Goal: Task Accomplishment & Management: Manage account settings

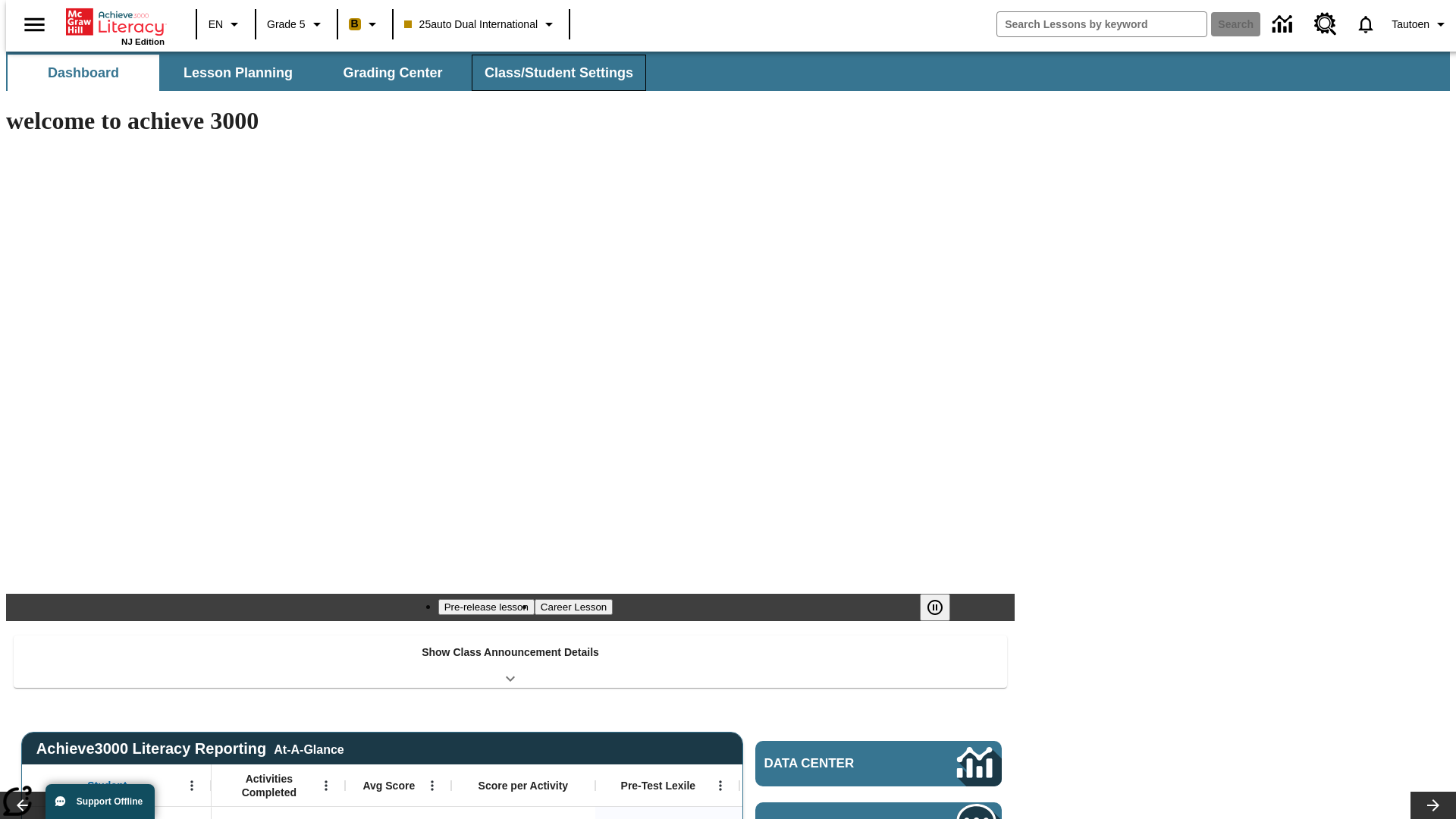
click at [551, 72] on span "Class/Student Settings" at bounding box center [559, 72] width 149 height 17
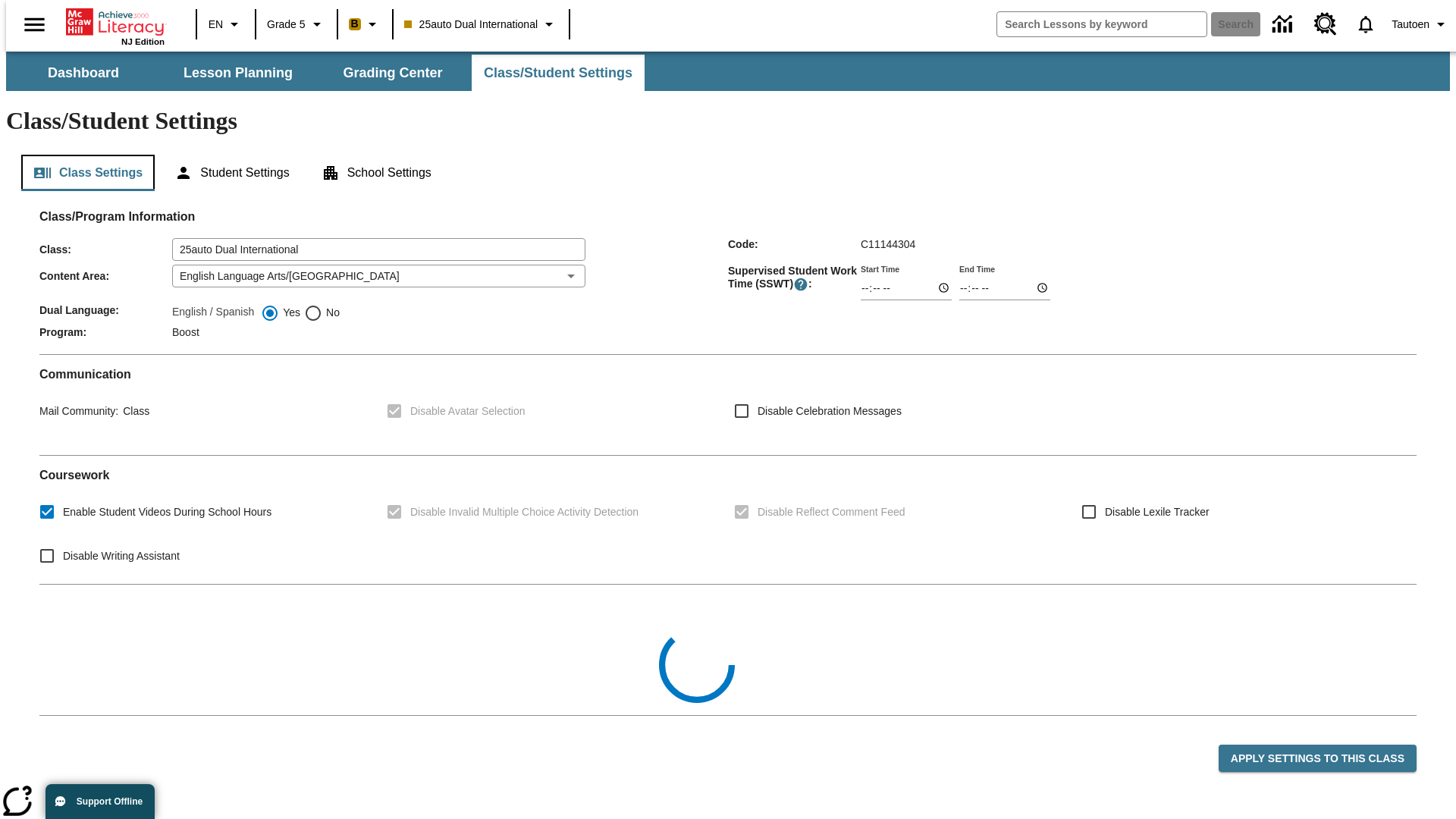
click at [82, 155] on button "Class Settings" at bounding box center [88, 172] width 133 height 37
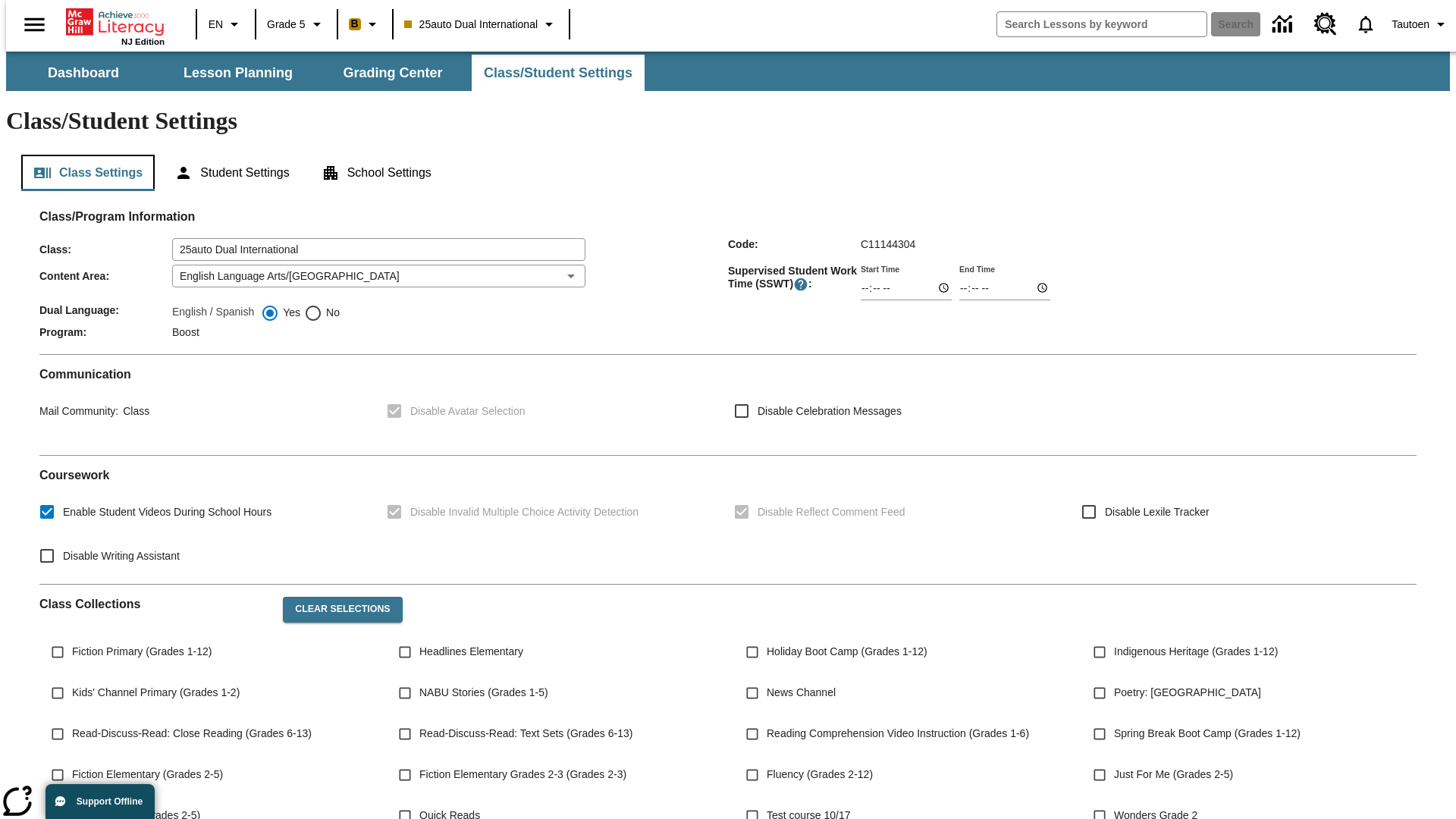
click at [82, 155] on button "Class Settings" at bounding box center [88, 172] width 133 height 37
click at [322, 305] on span "No" at bounding box center [330, 313] width 17 height 16
click at [322, 304] on input "No" at bounding box center [313, 313] width 18 height 18
radio input "true"
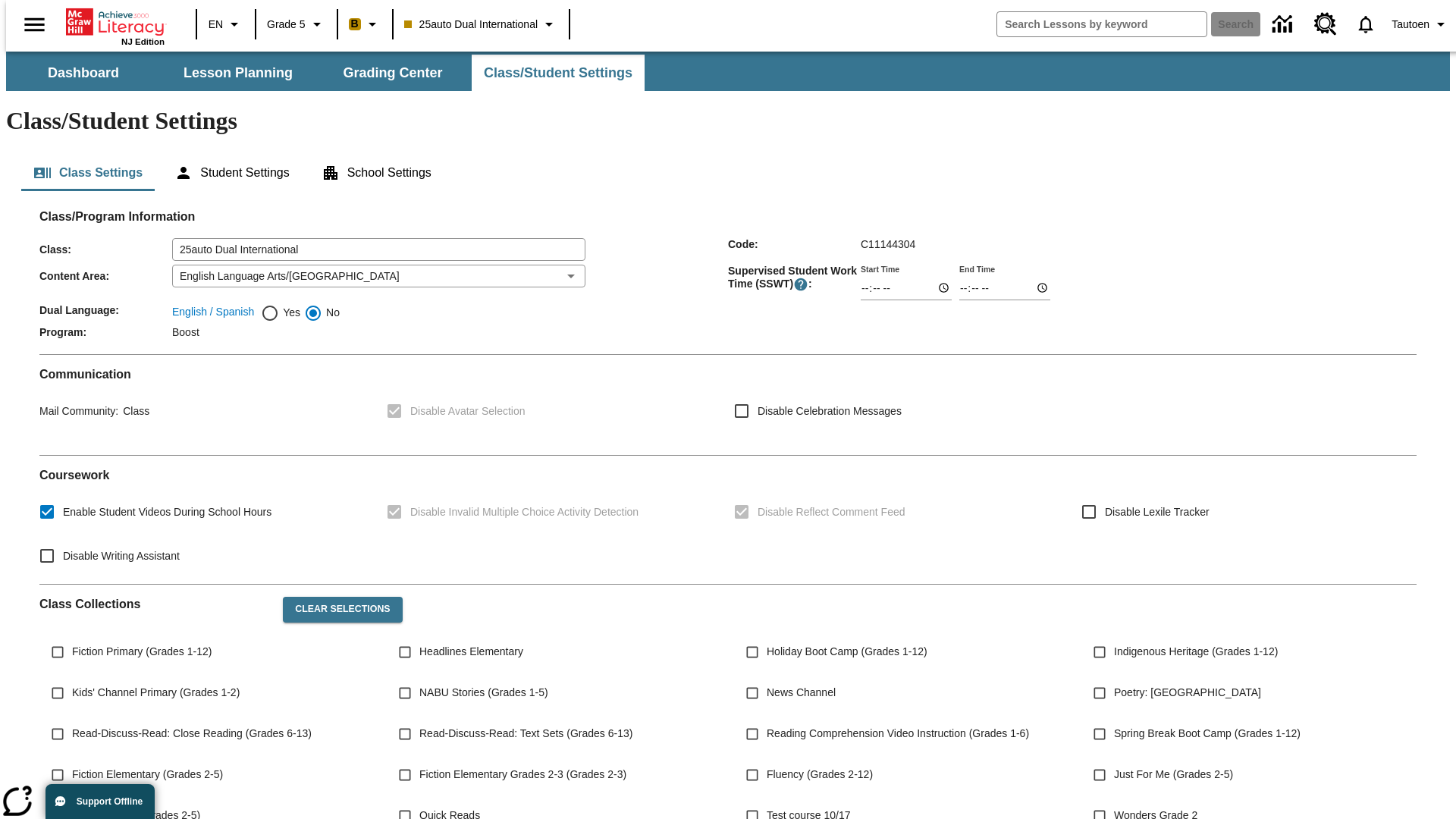
scroll to position [222, 0]
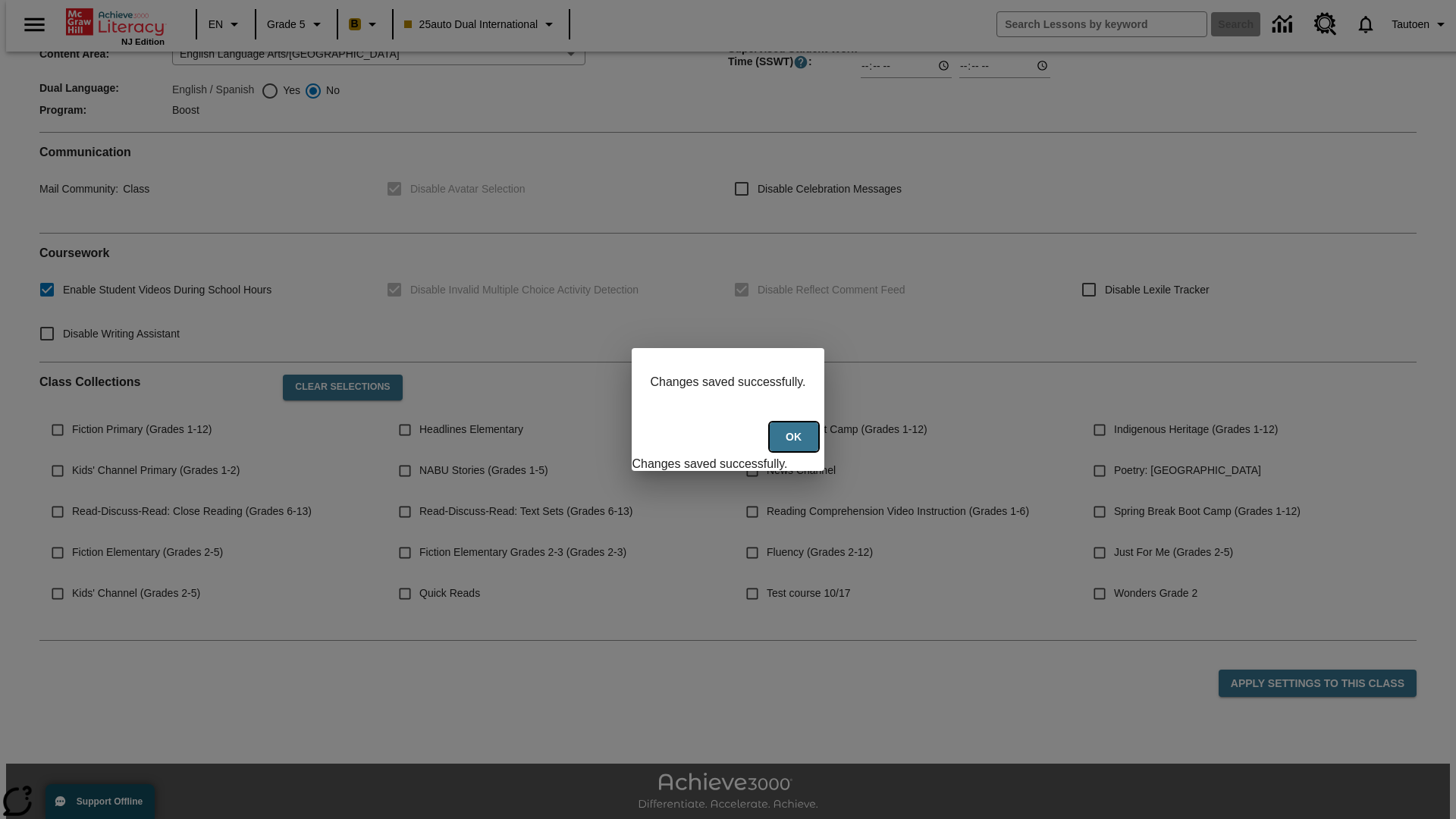
click at [796, 445] on button "Ok" at bounding box center [794, 437] width 49 height 29
